Goal: Check status: Check status

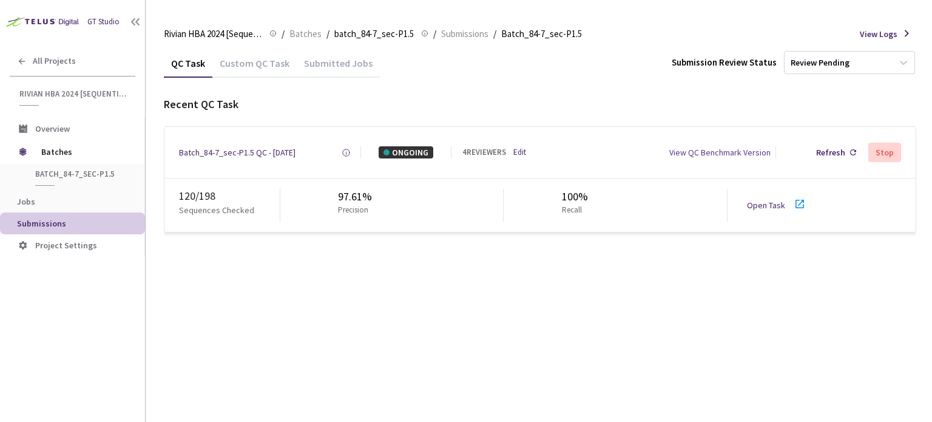
click at [772, 205] on link "Open Task" at bounding box center [766, 205] width 38 height 11
click at [262, 149] on div "Batch_84-7_sec-P1.5 QC - [DATE]" at bounding box center [237, 152] width 117 height 12
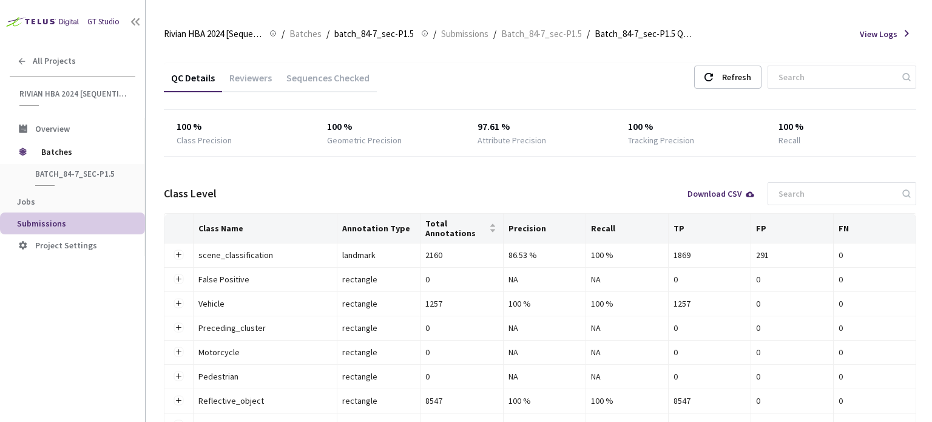
click at [254, 88] on div "Reviewers" at bounding box center [250, 82] width 57 height 21
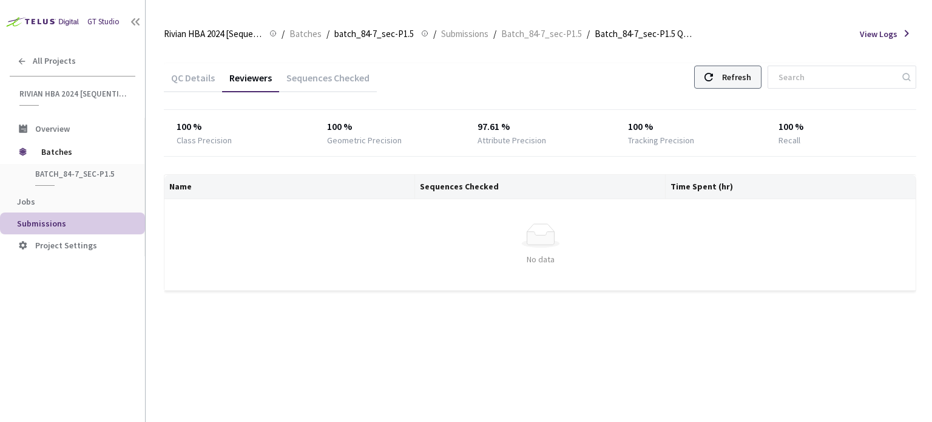
click at [752, 72] on div "Refresh" at bounding box center [736, 77] width 29 height 22
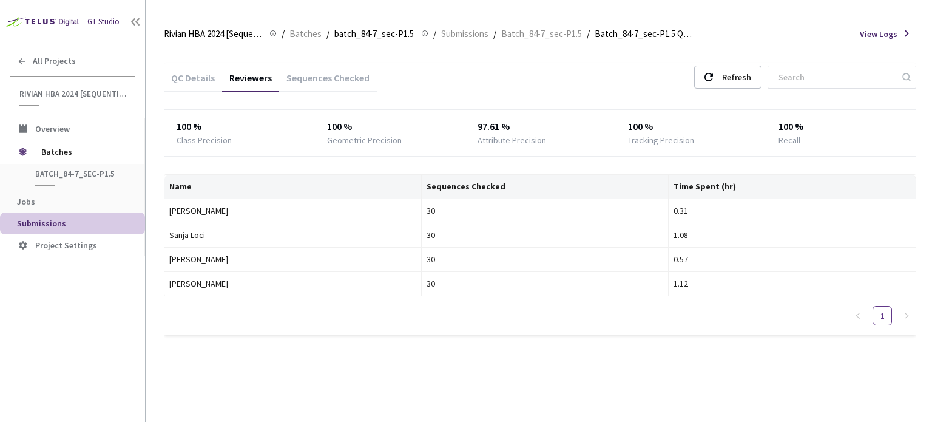
click at [714, 94] on div "QC Details Reviewers Sequences Checked Refresh" at bounding box center [540, 79] width 753 height 32
click at [727, 84] on div "Refresh" at bounding box center [727, 77] width 67 height 23
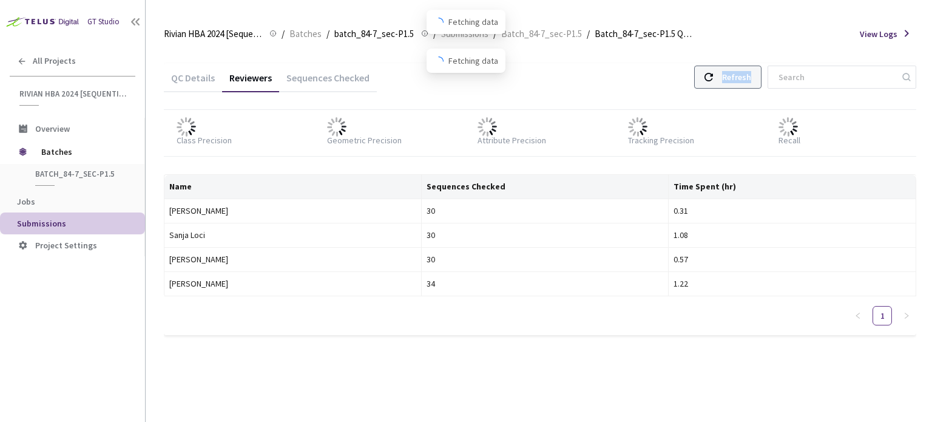
click at [727, 84] on div "Refresh" at bounding box center [727, 77] width 67 height 23
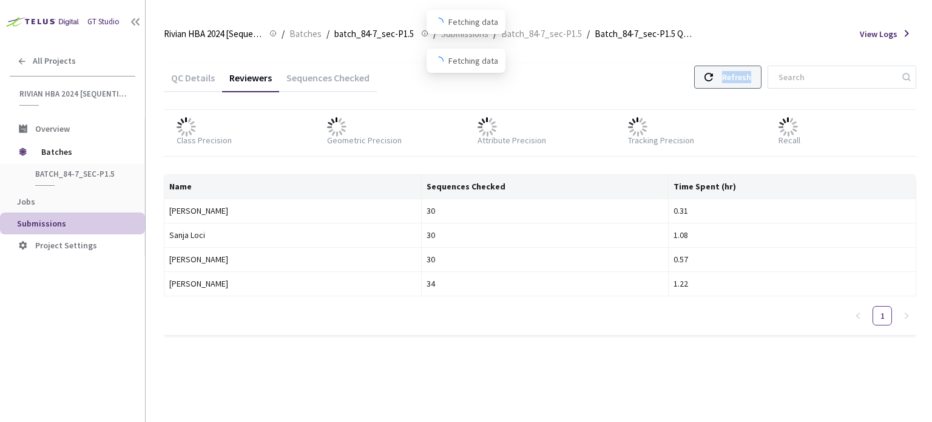
click at [727, 84] on div "Refresh" at bounding box center [727, 77] width 67 height 23
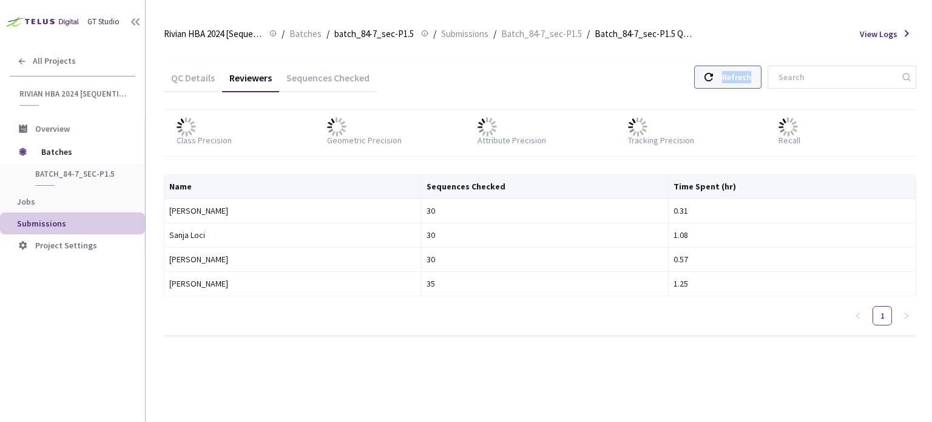
click at [727, 84] on div "Refresh" at bounding box center [727, 77] width 67 height 23
click at [747, 72] on div "Refresh" at bounding box center [736, 77] width 29 height 22
click at [705, 73] on div "Refresh" at bounding box center [727, 77] width 67 height 23
click at [714, 89] on div "QC Details Reviewers Sequences Checked Refresh" at bounding box center [540, 79] width 753 height 32
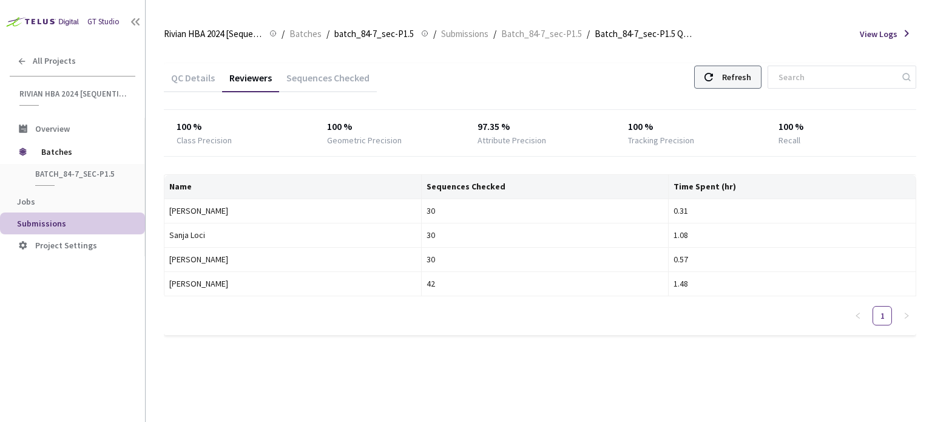
click at [713, 81] on icon at bounding box center [709, 77] width 8 height 8
click at [748, 77] on div "Refresh" at bounding box center [736, 77] width 29 height 22
click at [748, 80] on div "Refresh" at bounding box center [736, 77] width 29 height 22
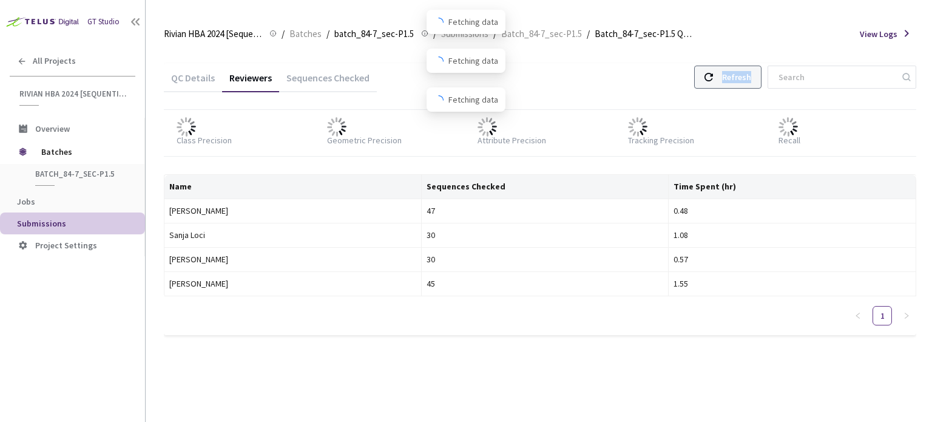
click at [748, 80] on div "Refresh" at bounding box center [736, 77] width 29 height 22
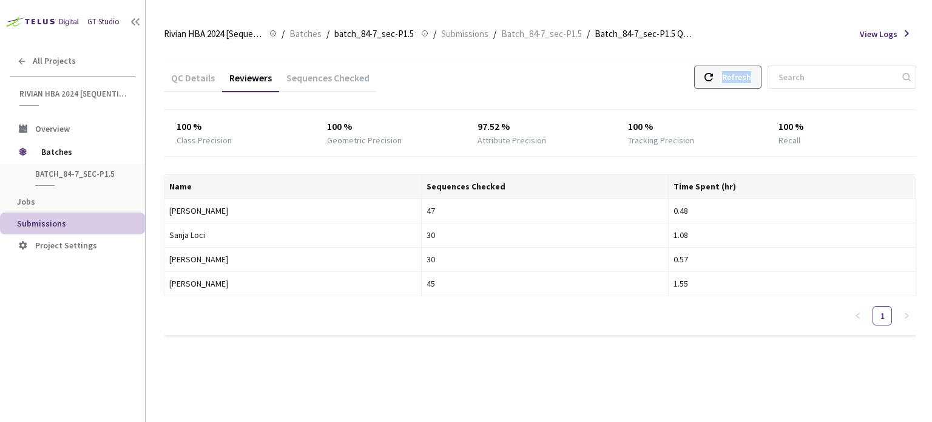
click at [748, 80] on div "Refresh" at bounding box center [736, 77] width 29 height 22
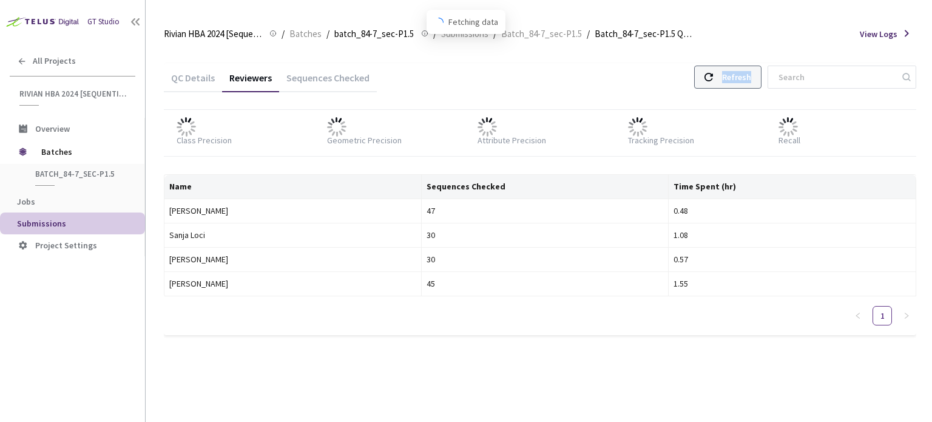
click at [748, 80] on div "Refresh" at bounding box center [736, 77] width 29 height 22
click at [747, 75] on div "Refresh" at bounding box center [736, 77] width 29 height 22
